Goal: Task Accomplishment & Management: Manage account settings

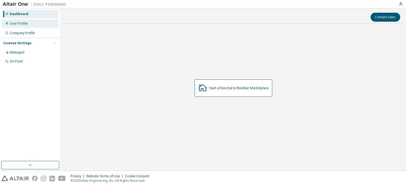
click at [29, 22] on div "User Profile" at bounding box center [30, 23] width 56 height 8
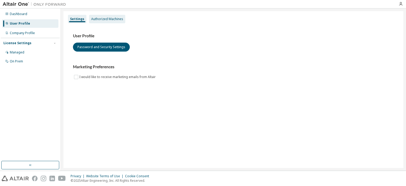
click at [101, 16] on div "Authorized Machines" at bounding box center [107, 19] width 36 height 8
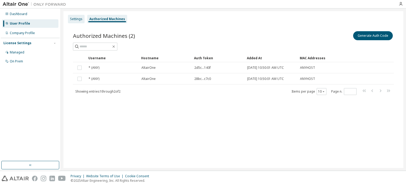
click at [70, 17] on div "Settings" at bounding box center [76, 19] width 17 height 8
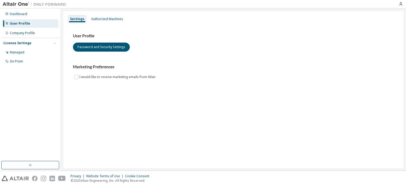
click at [21, 2] on img at bounding box center [36, 4] width 66 height 5
click at [33, 14] on div "Dashboard" at bounding box center [30, 14] width 56 height 8
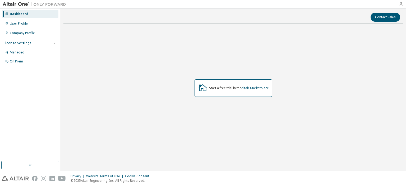
click at [401, 5] on icon "button" at bounding box center [401, 4] width 4 height 4
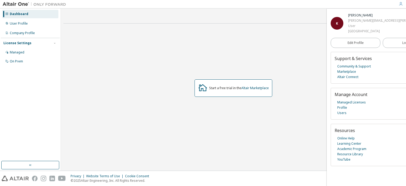
click at [343, 21] on div "K" at bounding box center [337, 23] width 13 height 13
click at [350, 40] on span "Edit Profile" at bounding box center [356, 42] width 16 height 5
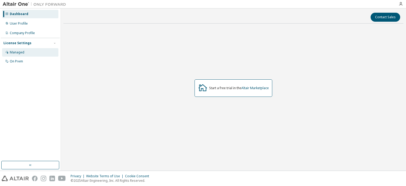
click at [42, 53] on div "Managed" at bounding box center [30, 52] width 56 height 8
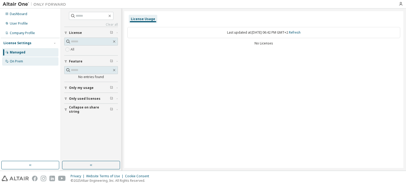
click at [36, 58] on div "On Prem" at bounding box center [30, 61] width 56 height 8
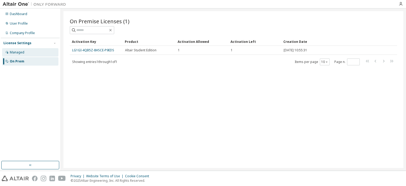
click at [18, 49] on div "Managed" at bounding box center [30, 52] width 56 height 8
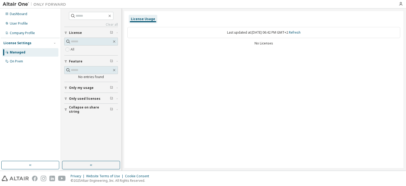
click at [399, 7] on div at bounding box center [400, 4] width 11 height 8
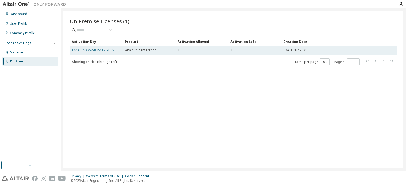
click at [108, 49] on link "LG1GI-4QB5Z-8HSCE-P9EDS" at bounding box center [93, 50] width 42 height 4
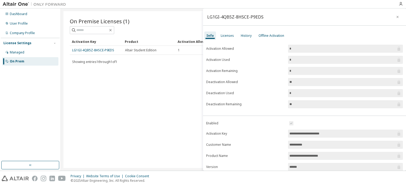
drag, startPoint x: 108, startPoint y: 49, endPoint x: 112, endPoint y: 57, distance: 9.1
click at [102, 80] on div "On Premise Licenses (1) Clear Load Save Save As Field Operator Value Select fil…" at bounding box center [233, 89] width 340 height 157
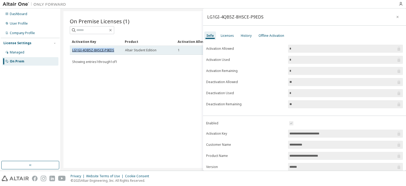
drag, startPoint x: 115, startPoint y: 51, endPoint x: 73, endPoint y: 50, distance: 42.0
click at [73, 50] on div "LG1GI-4QB5Z-8HSCE-P9EDS" at bounding box center [96, 50] width 48 height 4
copy link "LG1GI-4QB5Z-8HSCE-P9EDS"
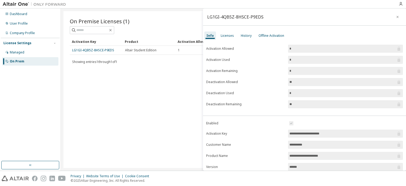
click at [320, 16] on div "LG1GI-4QB5Z-8HSCE-P9EDS" at bounding box center [304, 16] width 203 height 17
